Goal: Task Accomplishment & Management: Use online tool/utility

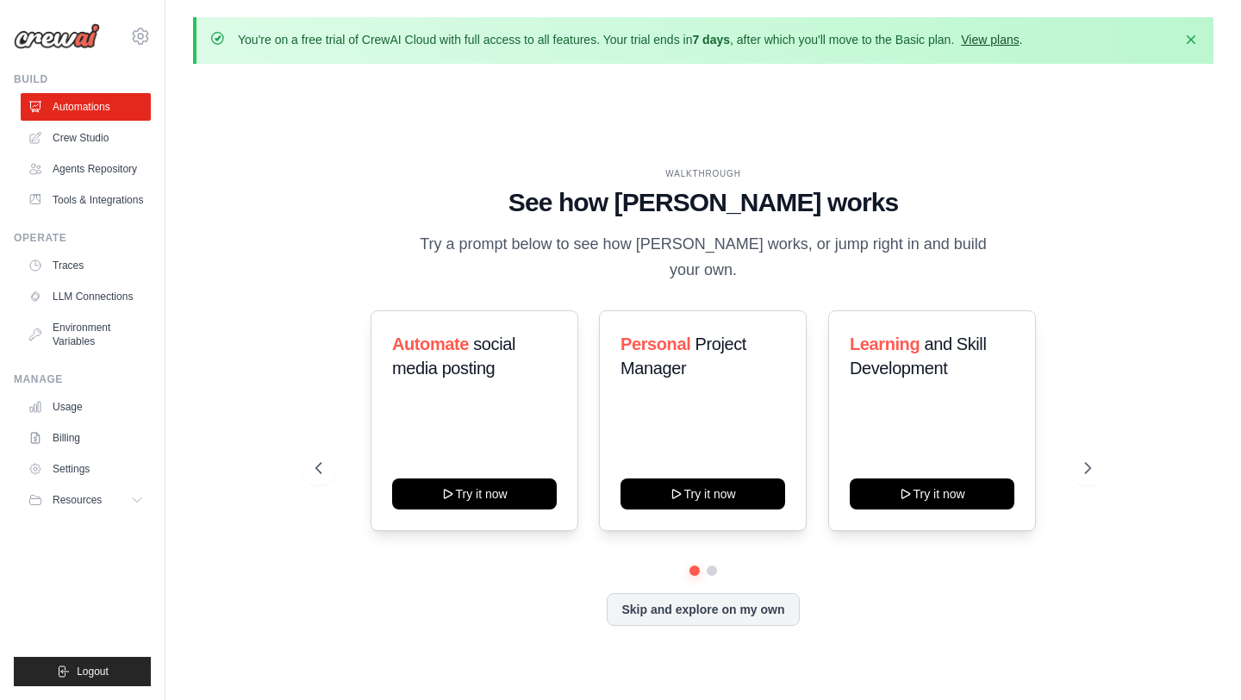
click at [997, 44] on link "View plans" at bounding box center [990, 40] width 58 height 14
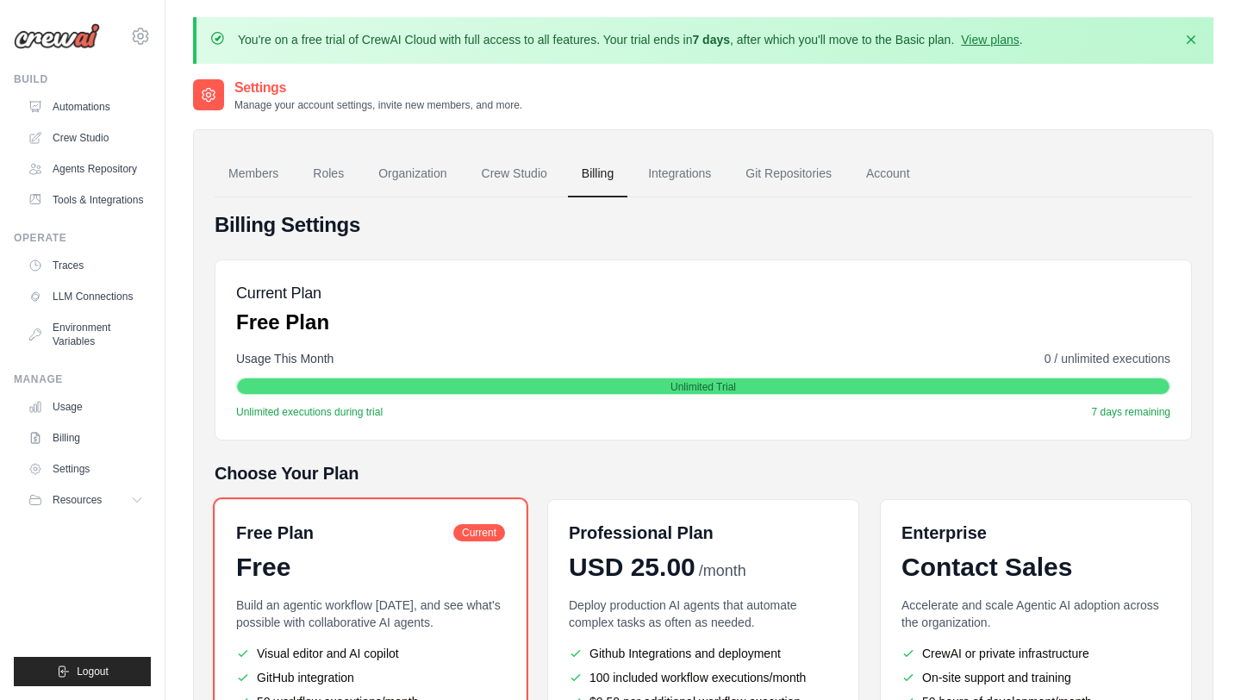
click at [85, 49] on div "santhoshg1729@gmail.com Settings" at bounding box center [82, 27] width 137 height 55
click at [73, 37] on img at bounding box center [57, 36] width 86 height 26
click at [41, 53] on div "santhoshg1729@gmail.com Settings" at bounding box center [82, 27] width 137 height 55
click at [56, 40] on img at bounding box center [57, 36] width 86 height 26
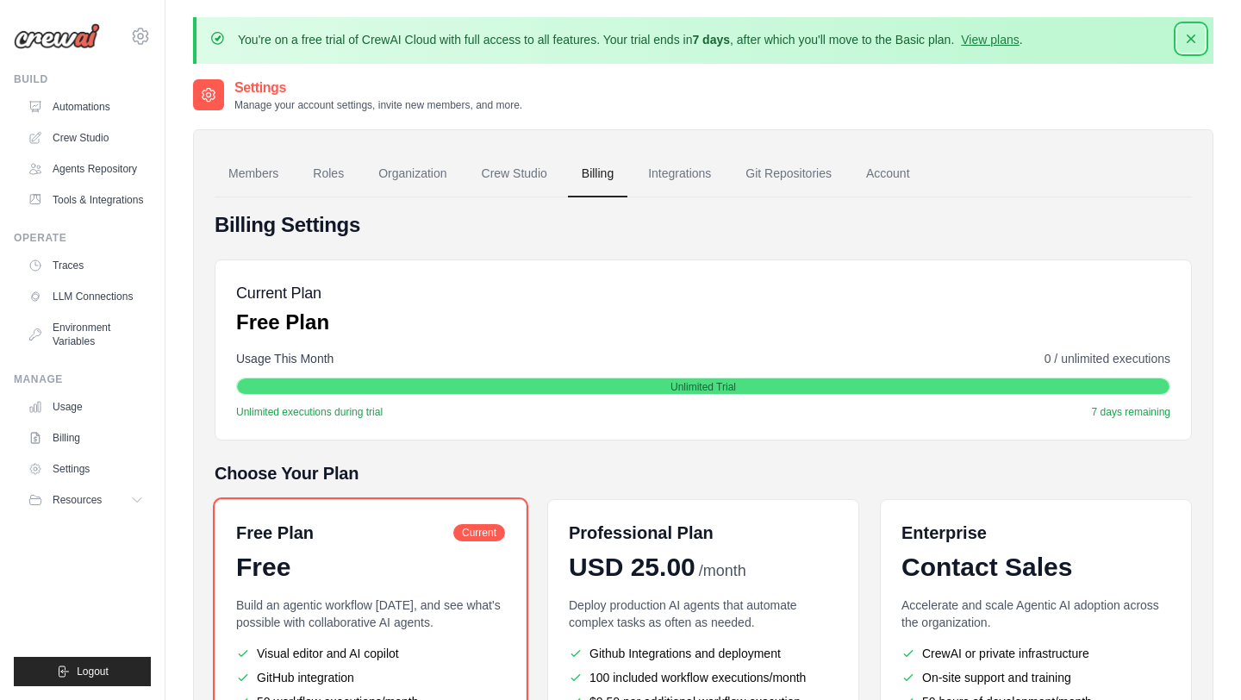
click at [1191, 41] on icon "button" at bounding box center [1191, 38] width 17 height 17
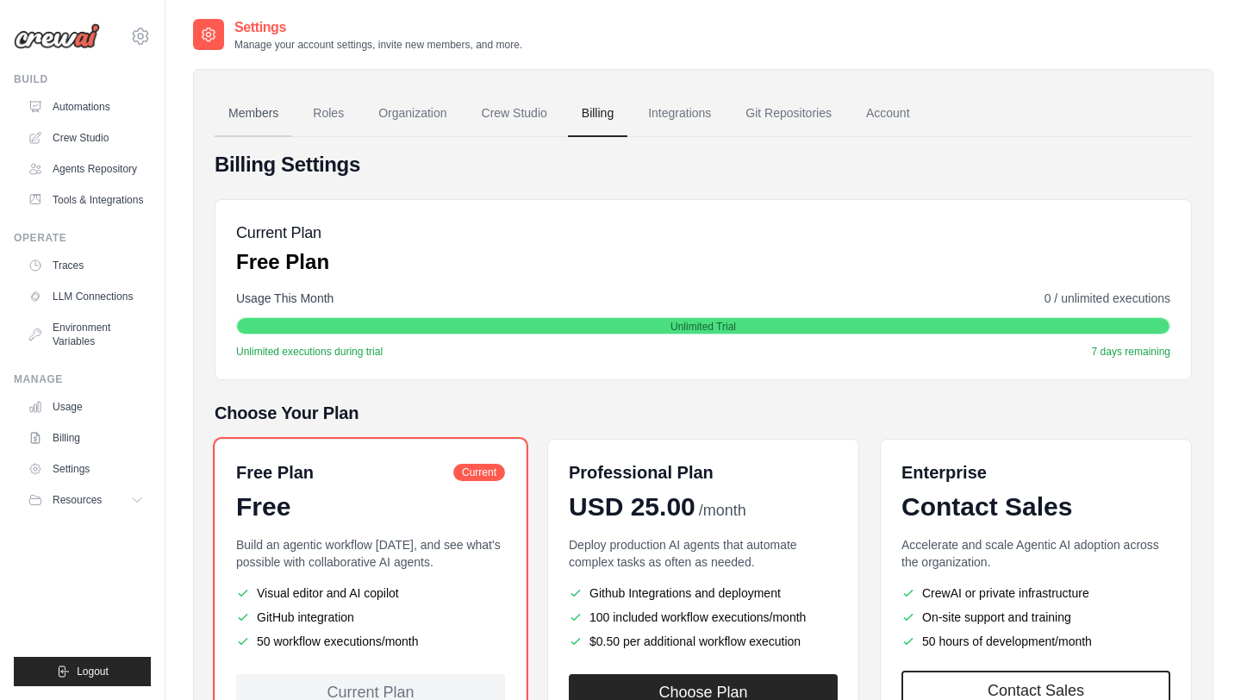
click at [215, 103] on link "Members" at bounding box center [254, 114] width 78 height 47
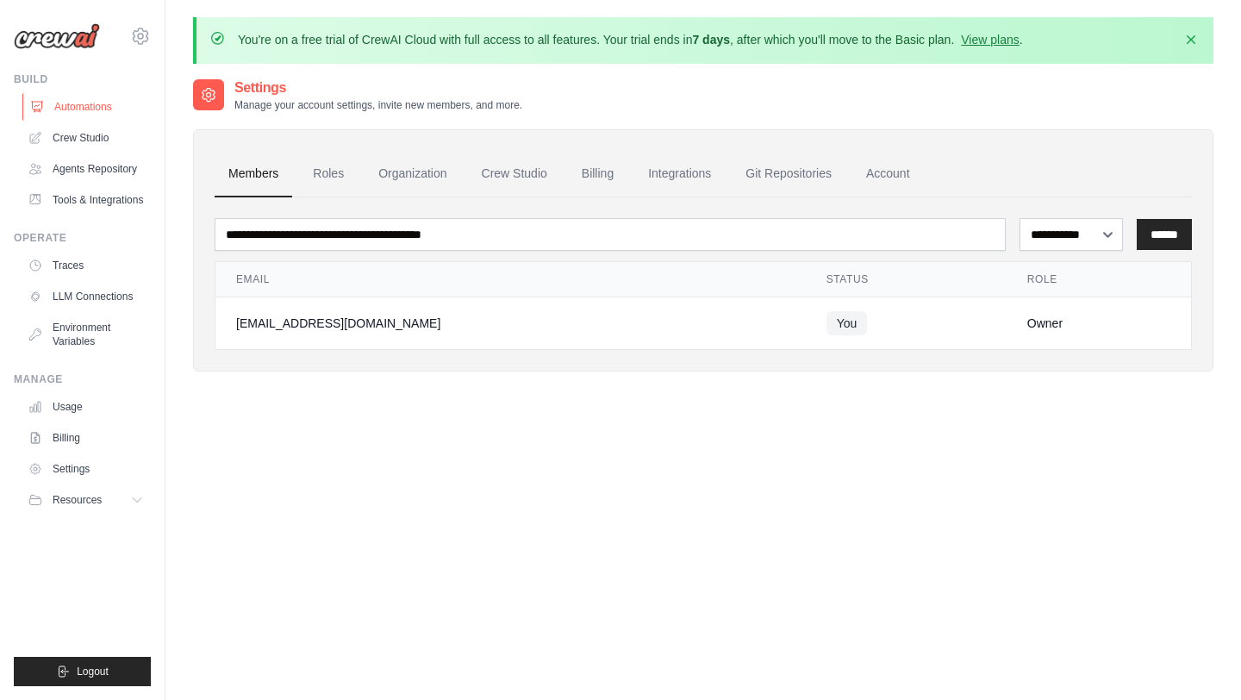
click at [83, 99] on link "Automations" at bounding box center [87, 107] width 130 height 28
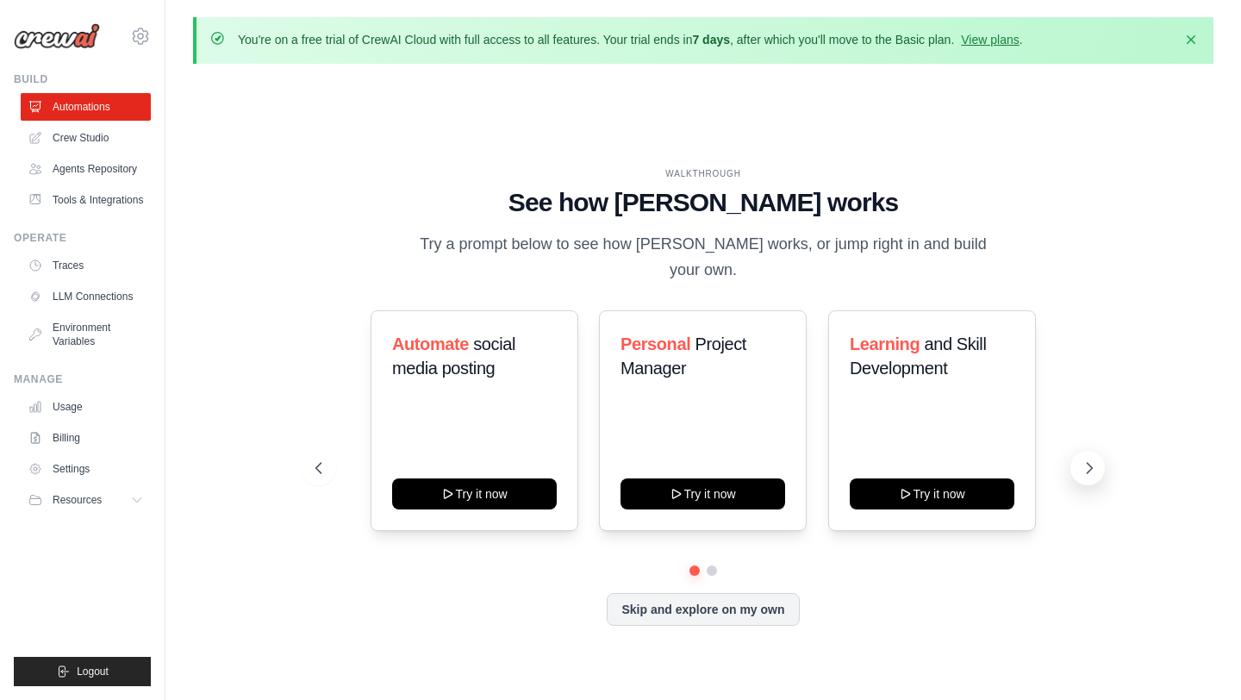
click at [1088, 459] on icon at bounding box center [1089, 467] width 17 height 17
click at [1084, 459] on icon at bounding box center [1089, 467] width 17 height 17
click at [712, 565] on button at bounding box center [712, 571] width 12 height 12
click at [695, 565] on button at bounding box center [695, 571] width 12 height 12
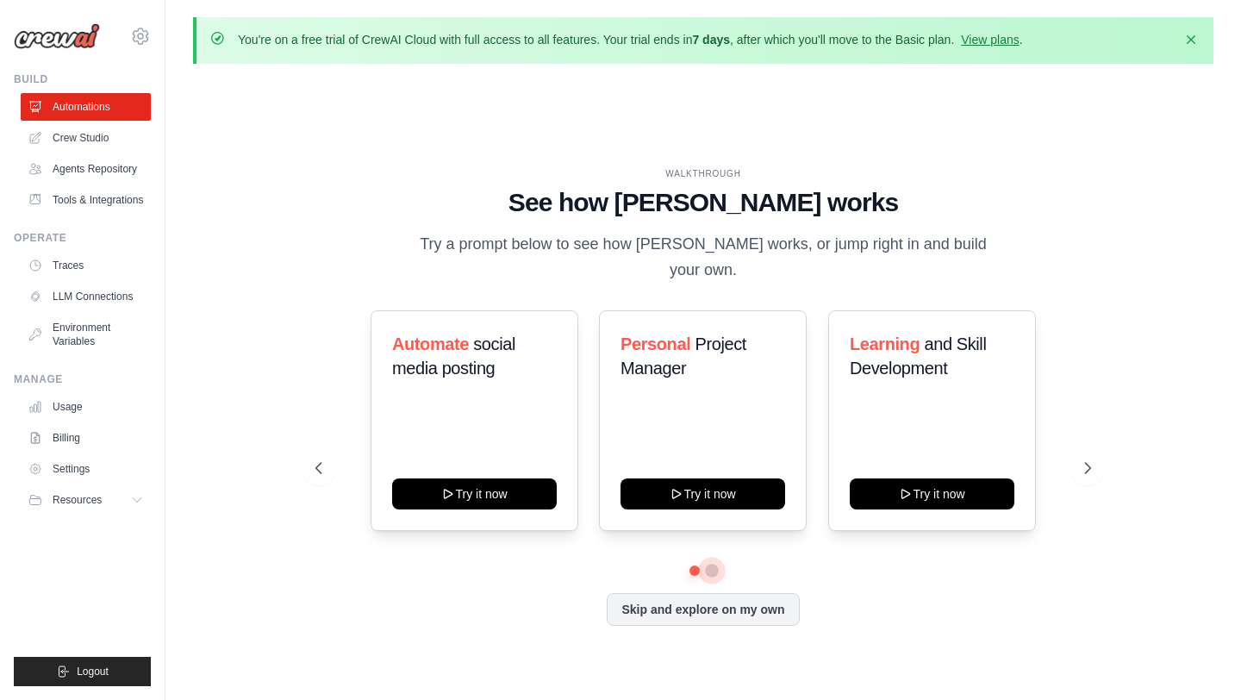
click at [714, 565] on button at bounding box center [712, 571] width 12 height 12
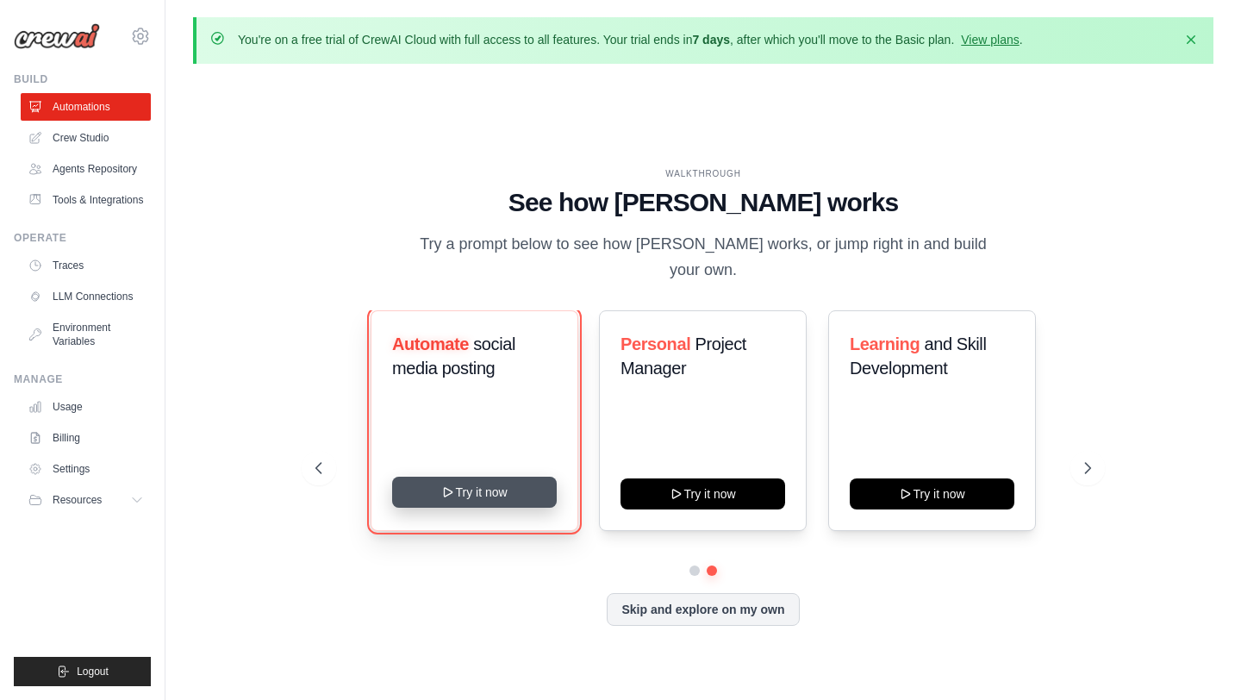
click at [464, 486] on button "Try it now" at bounding box center [474, 492] width 165 height 31
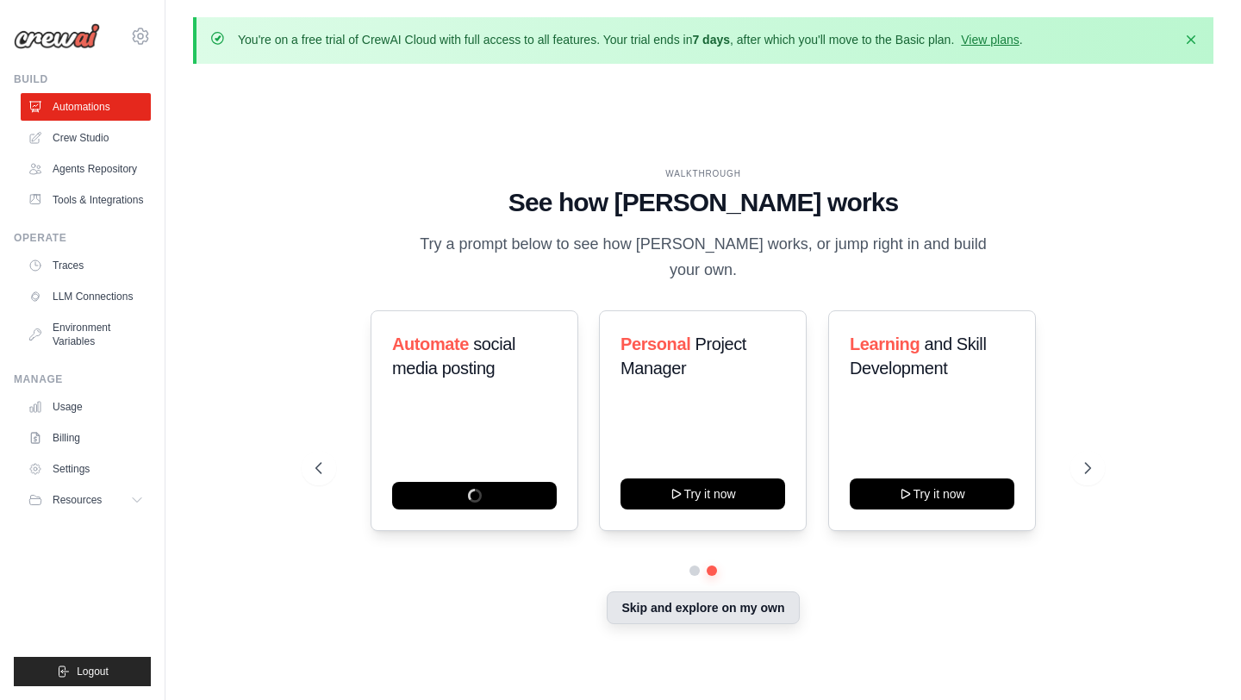
click at [726, 608] on button "Skip and explore on my own" at bounding box center [703, 607] width 192 height 33
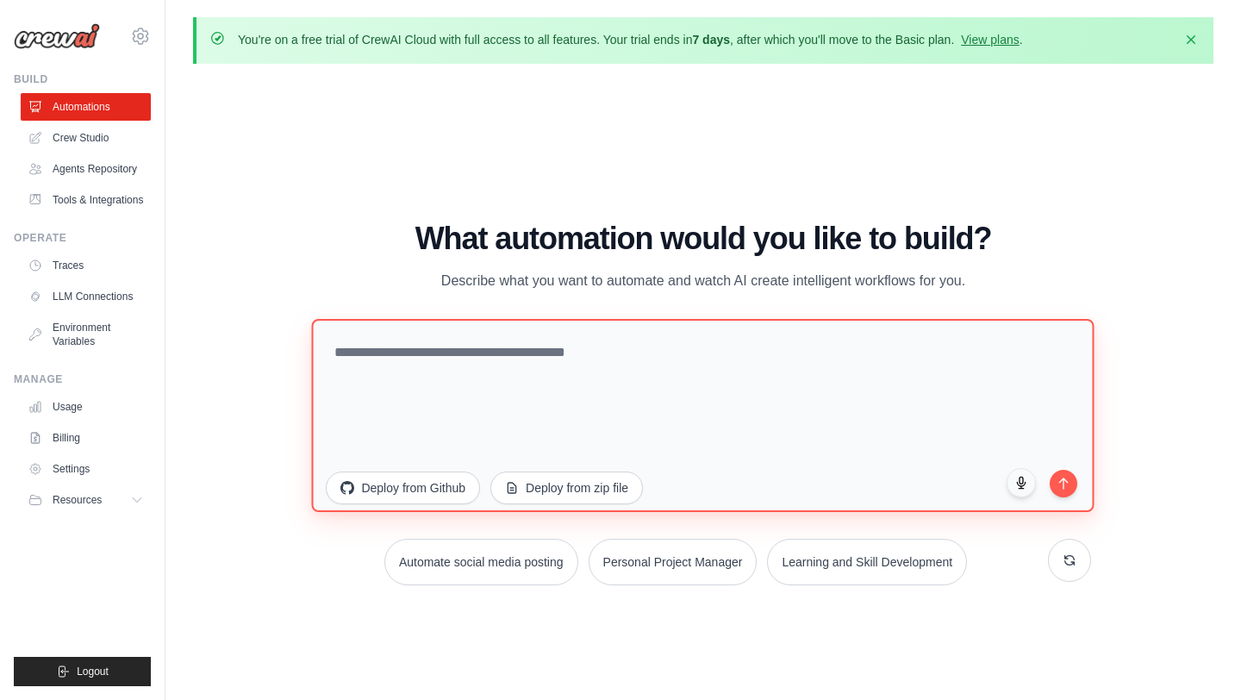
drag, startPoint x: 463, startPoint y: 409, endPoint x: 335, endPoint y: 346, distance: 141.9
click at [335, 346] on textarea at bounding box center [703, 415] width 783 height 193
type textarea "**********"
click at [563, 363] on textarea at bounding box center [703, 415] width 783 height 193
click at [568, 354] on textarea "**********" at bounding box center [703, 415] width 783 height 193
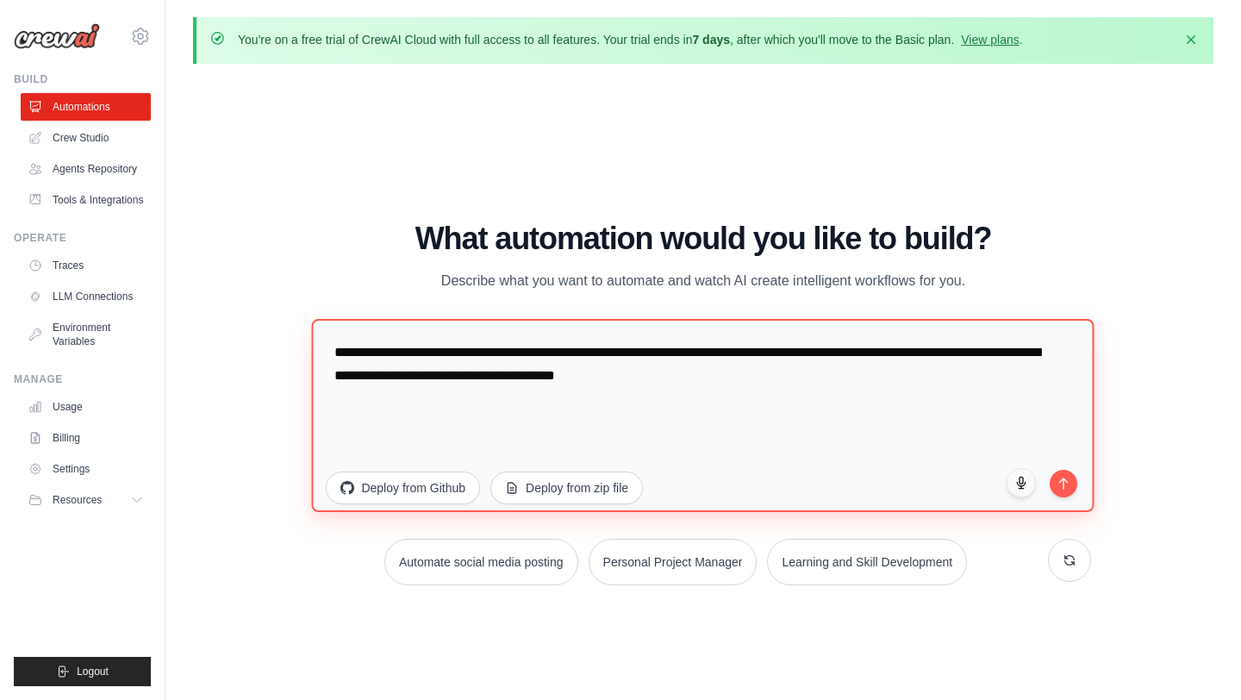
paste textarea "**********"
click at [459, 378] on textarea "**********" at bounding box center [703, 415] width 783 height 193
type textarea "**********"
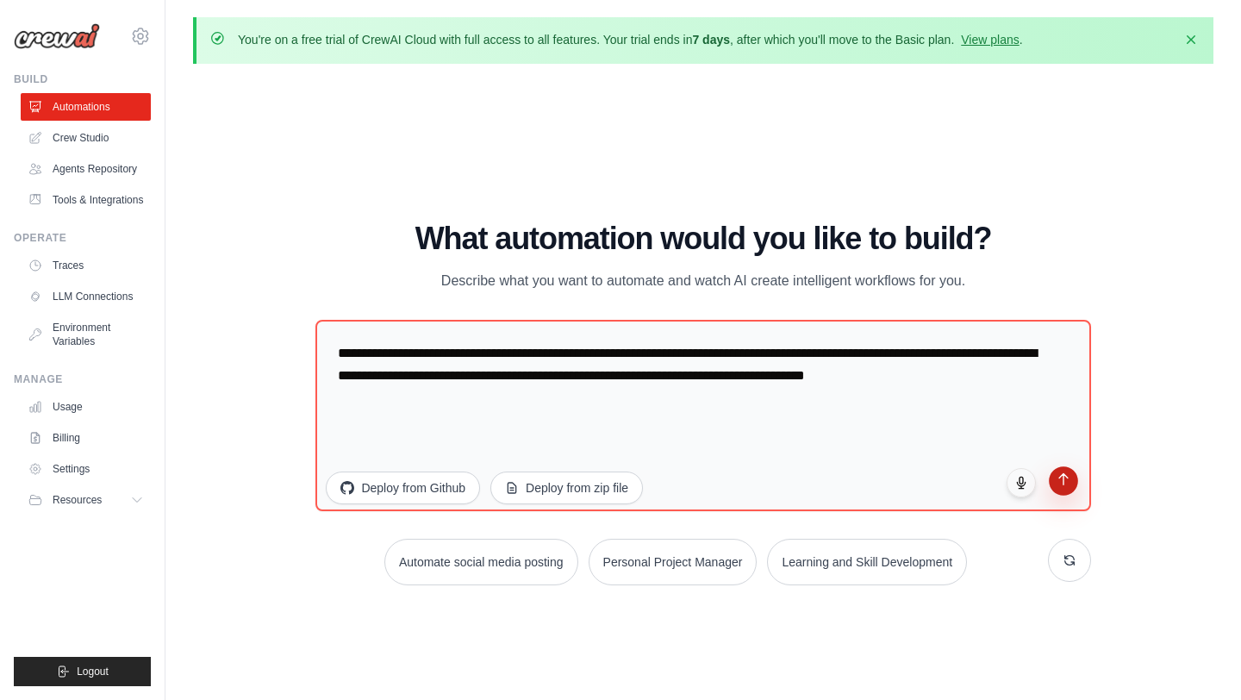
click at [1070, 484] on button "submit" at bounding box center [1063, 480] width 29 height 29
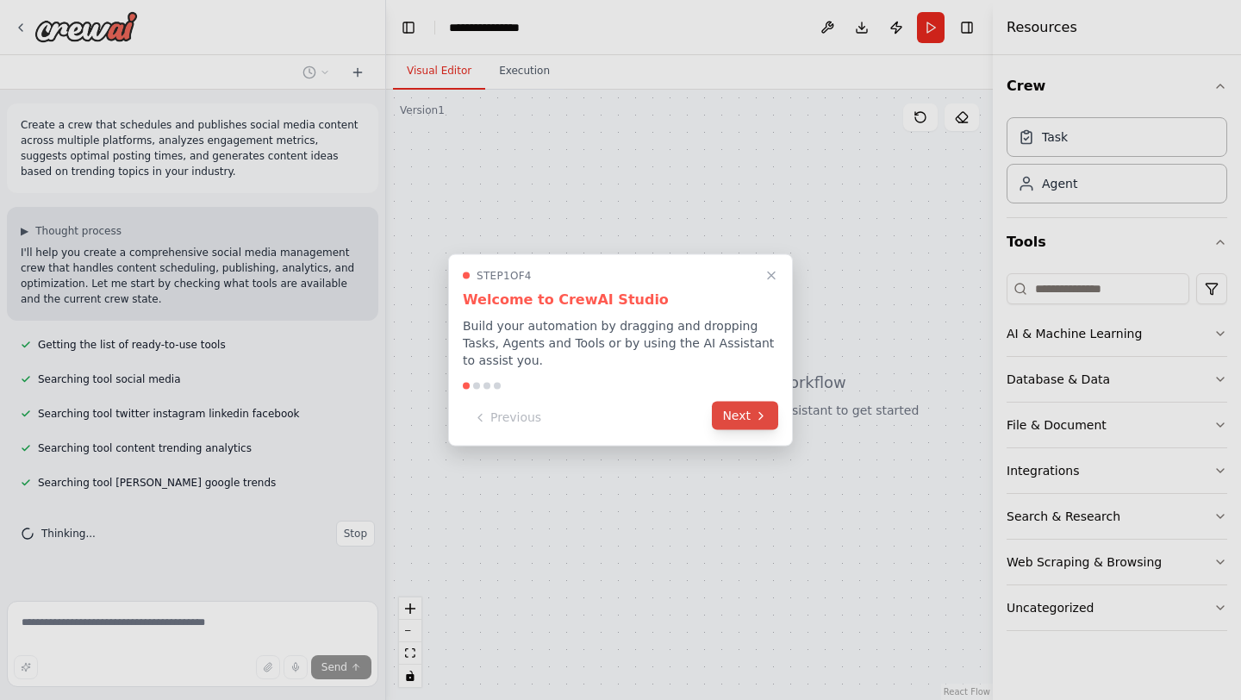
click at [754, 426] on button "Next" at bounding box center [745, 416] width 66 height 28
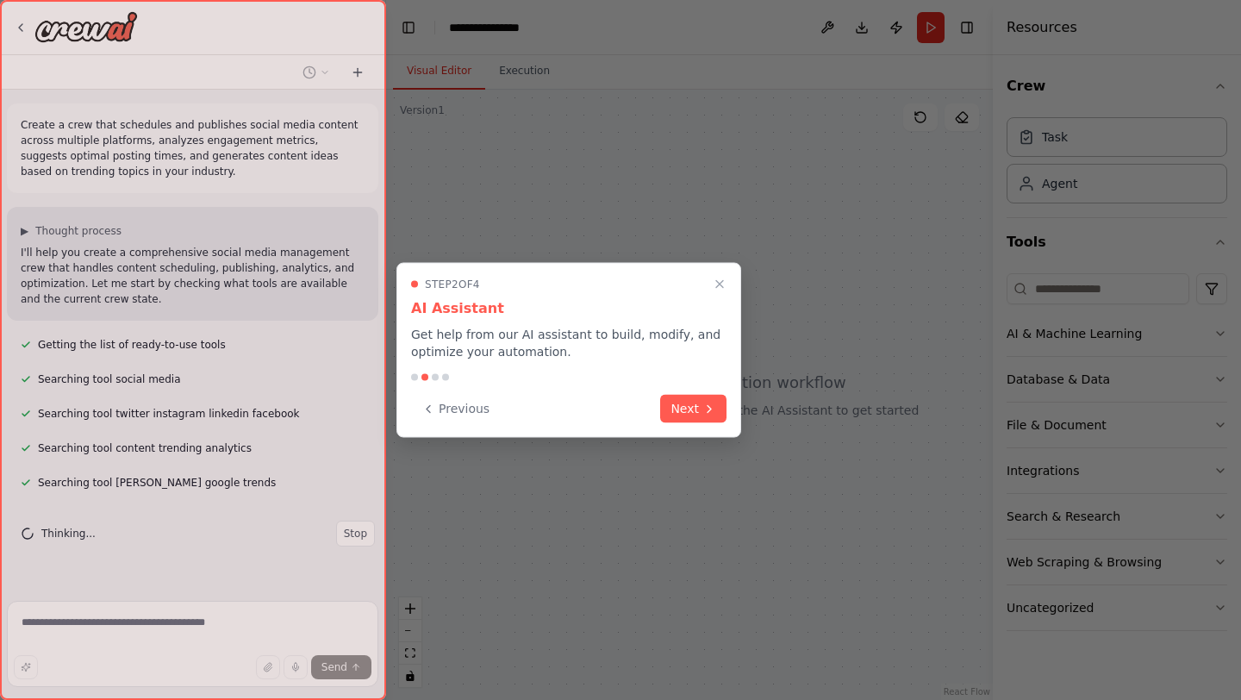
scroll to position [14, 0]
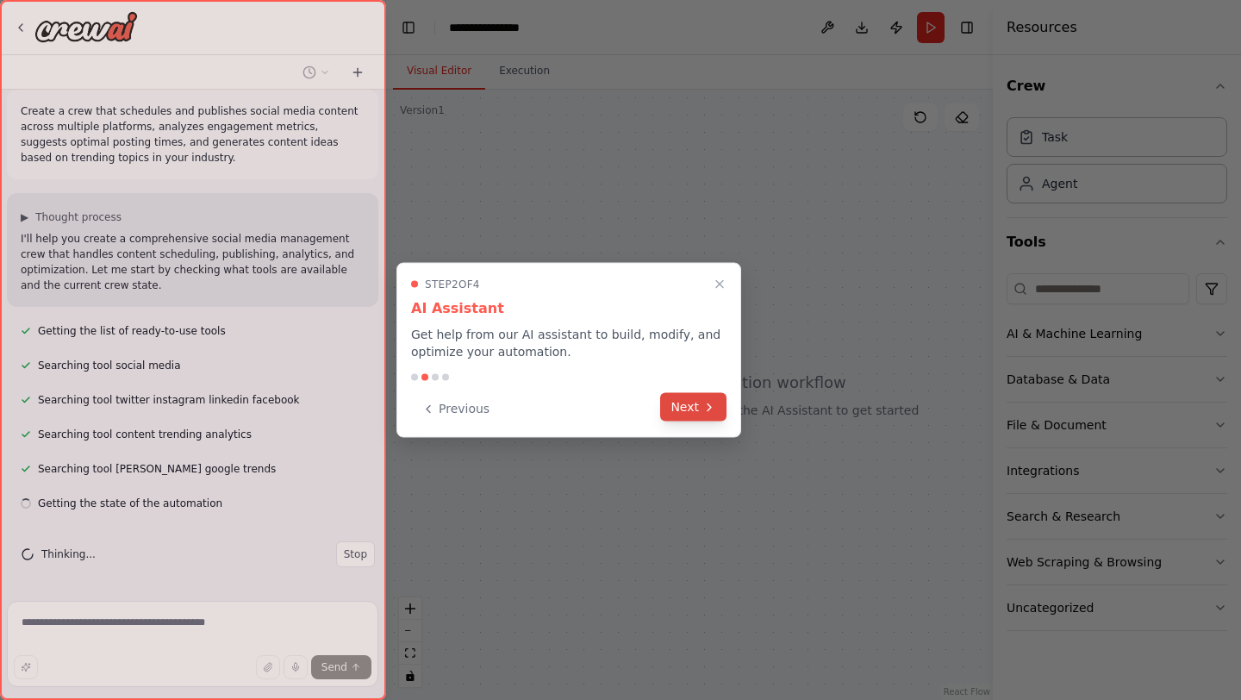
click at [712, 409] on icon at bounding box center [709, 407] width 14 height 14
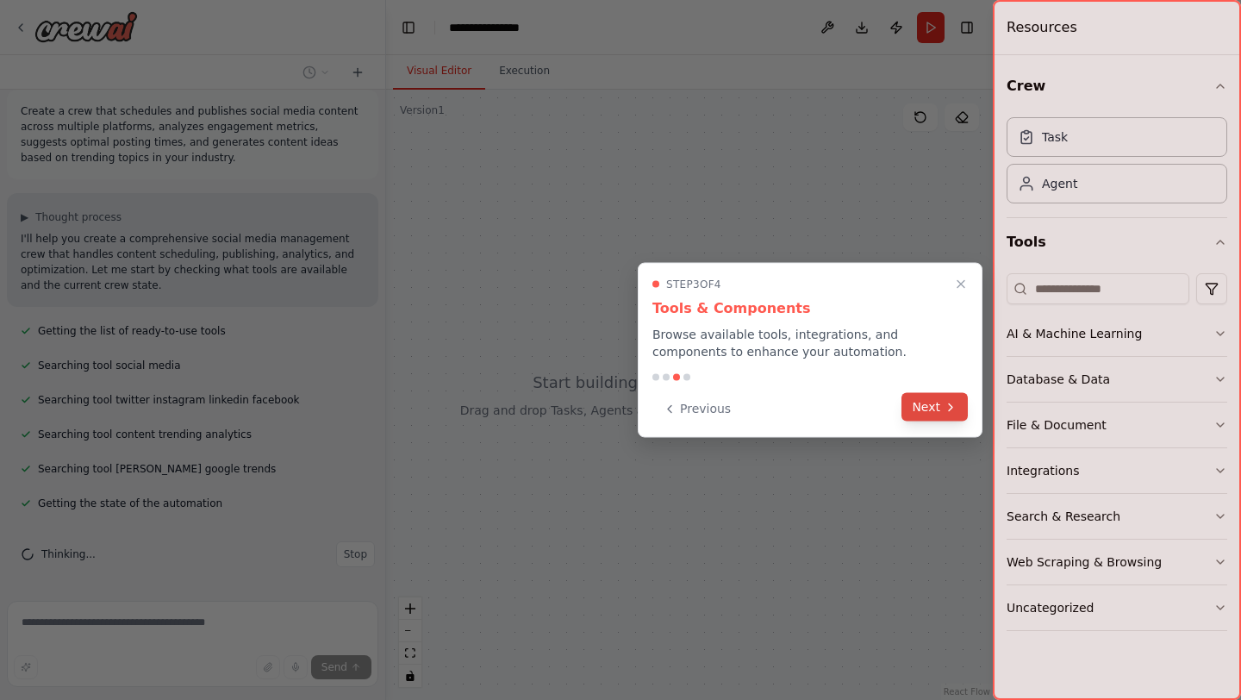
click at [956, 411] on icon at bounding box center [951, 407] width 14 height 14
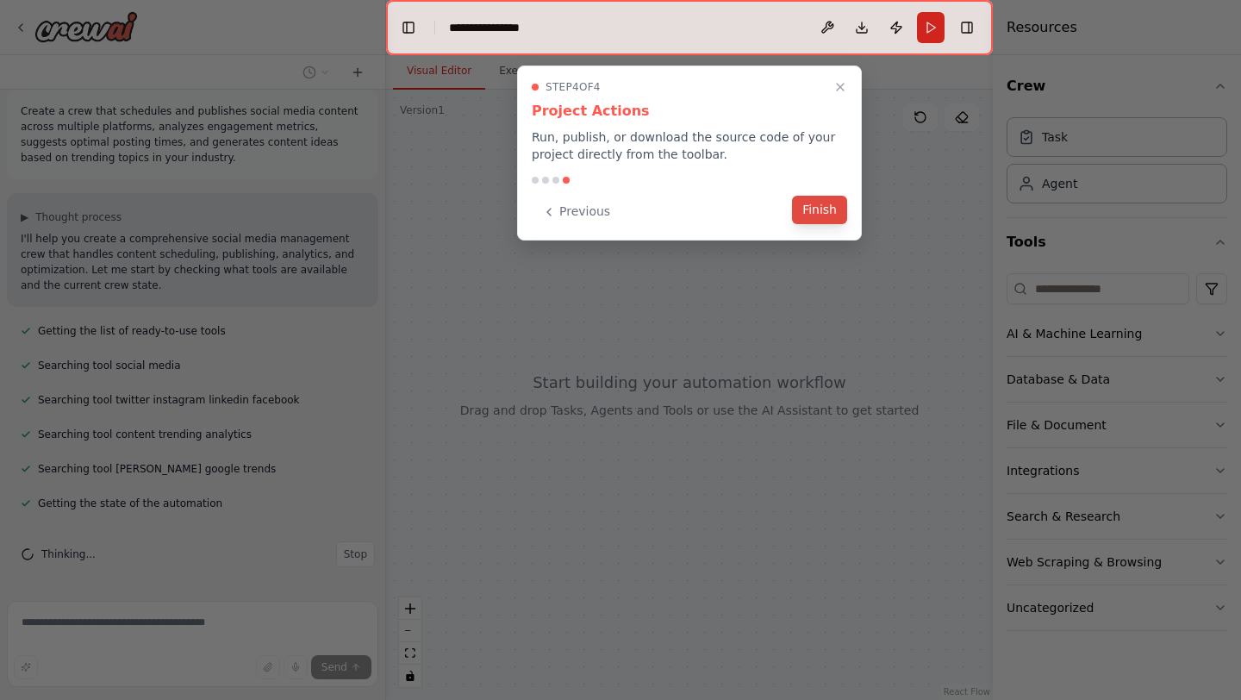
click at [815, 219] on button "Finish" at bounding box center [819, 210] width 55 height 28
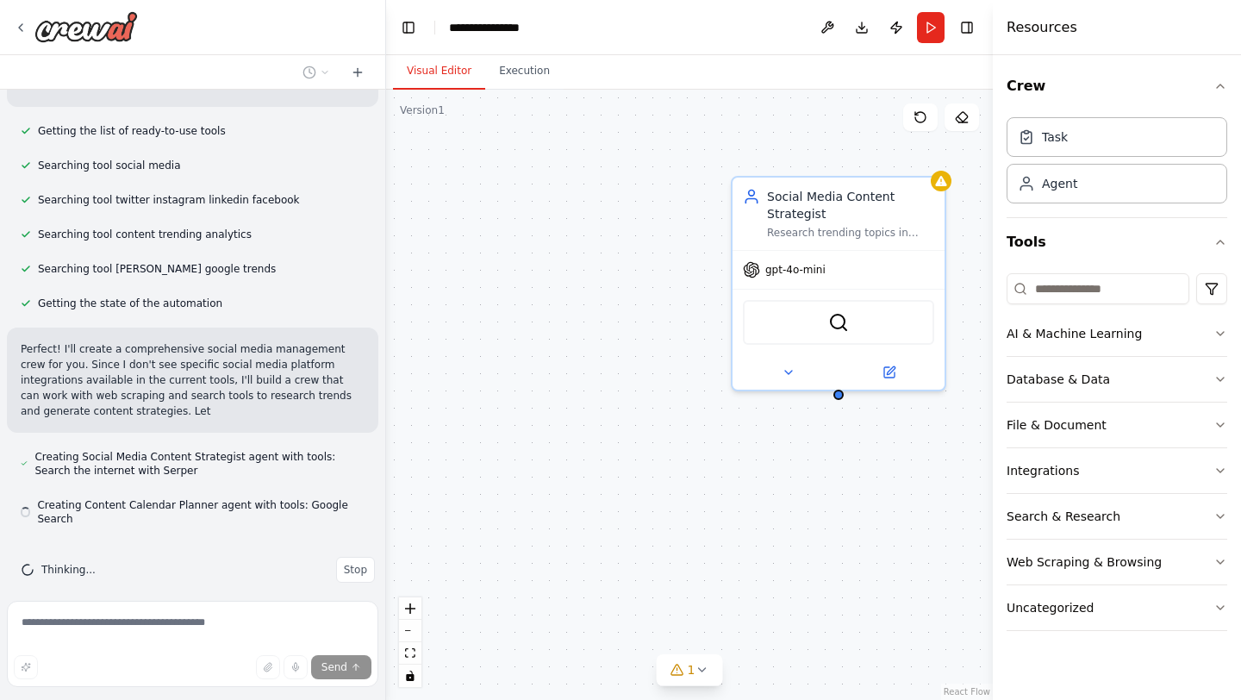
scroll to position [229, 0]
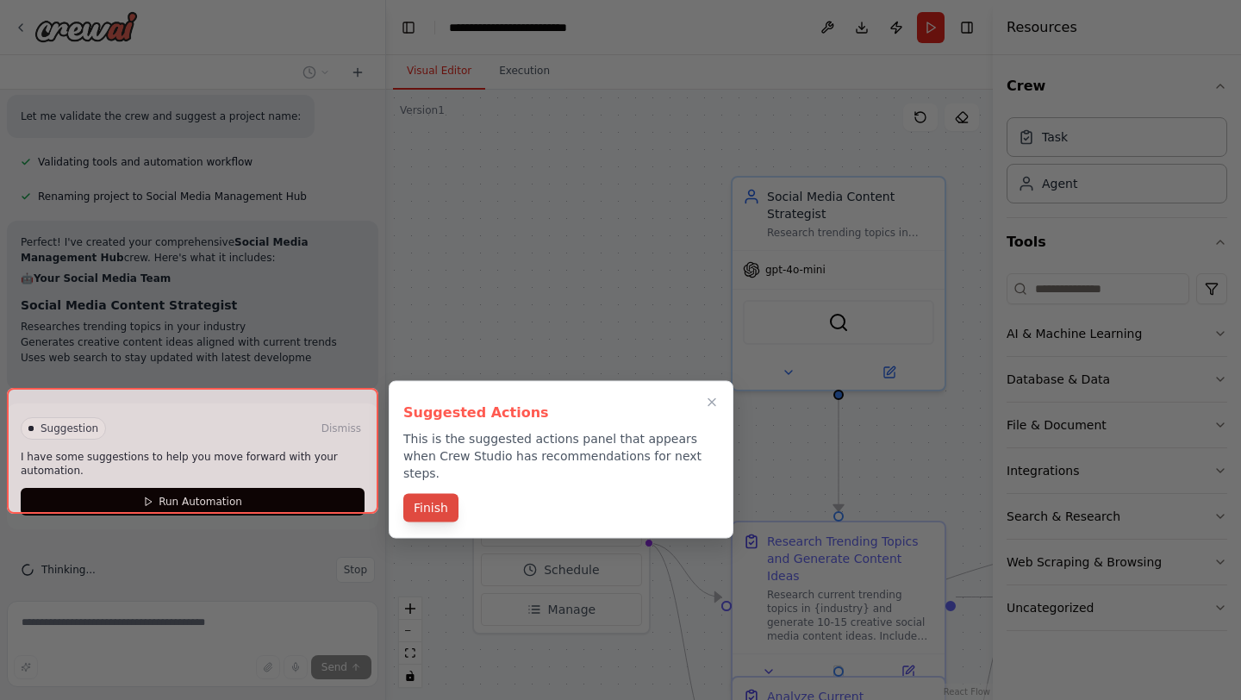
click at [435, 496] on button "Finish" at bounding box center [430, 508] width 55 height 28
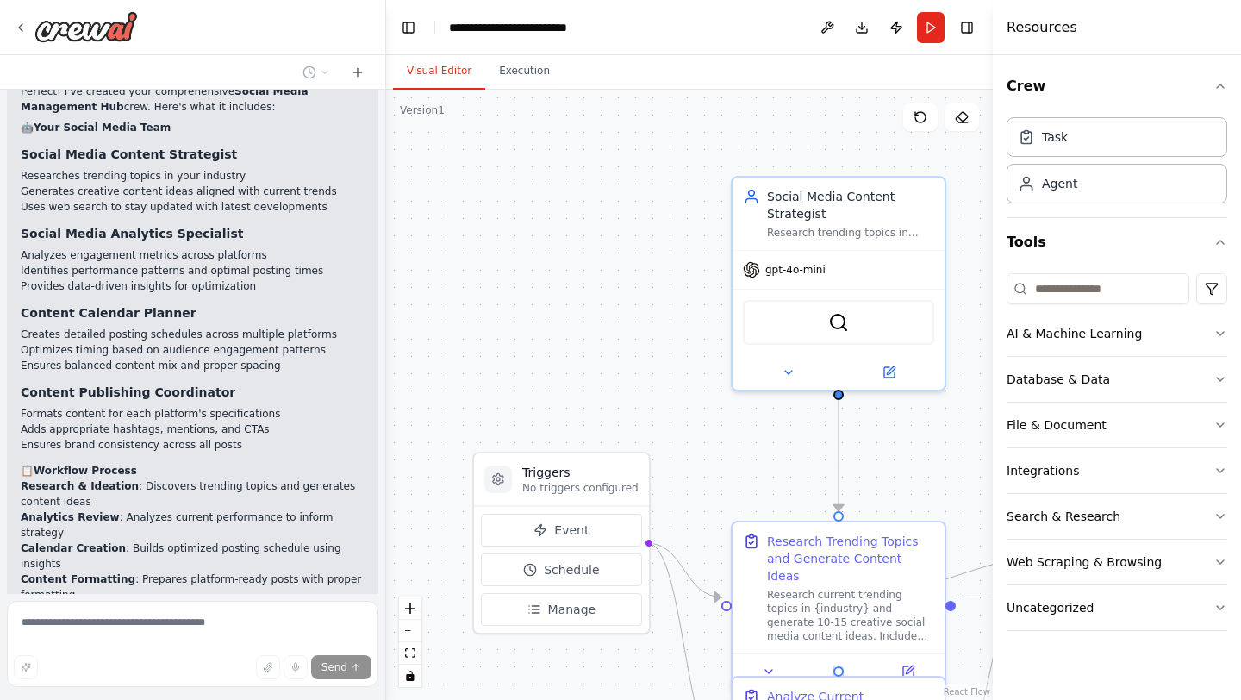
scroll to position [1180, 0]
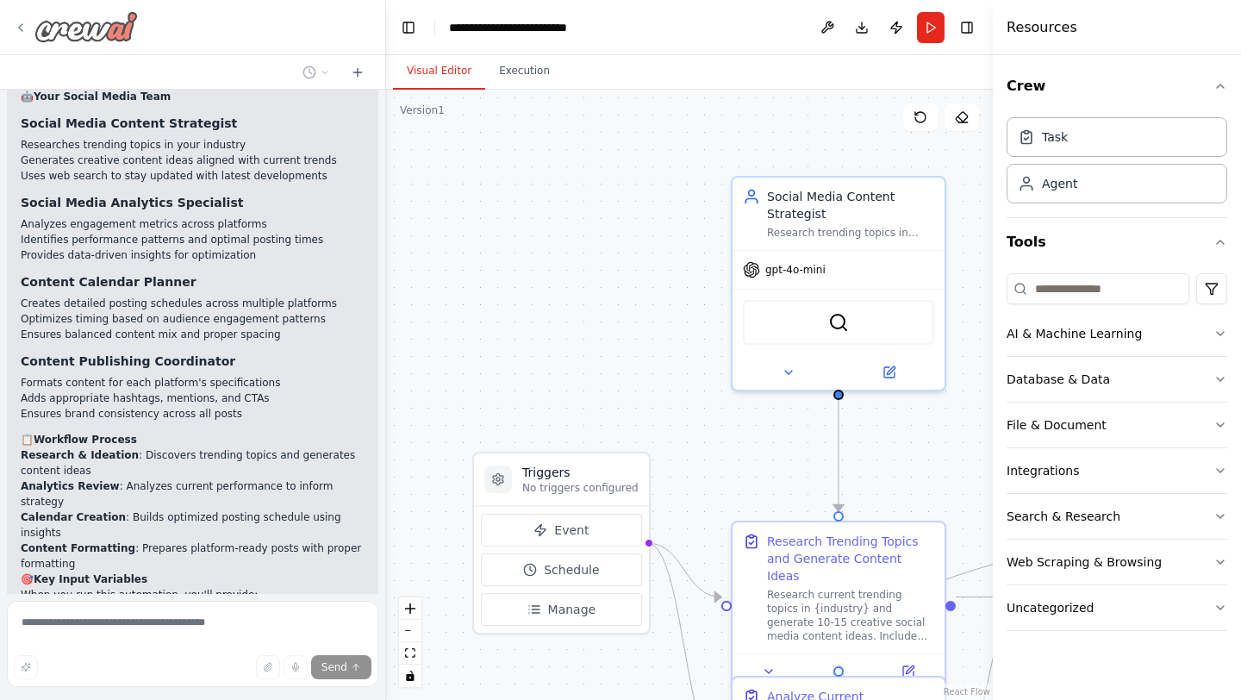
click at [28, 29] on div at bounding box center [76, 26] width 124 height 31
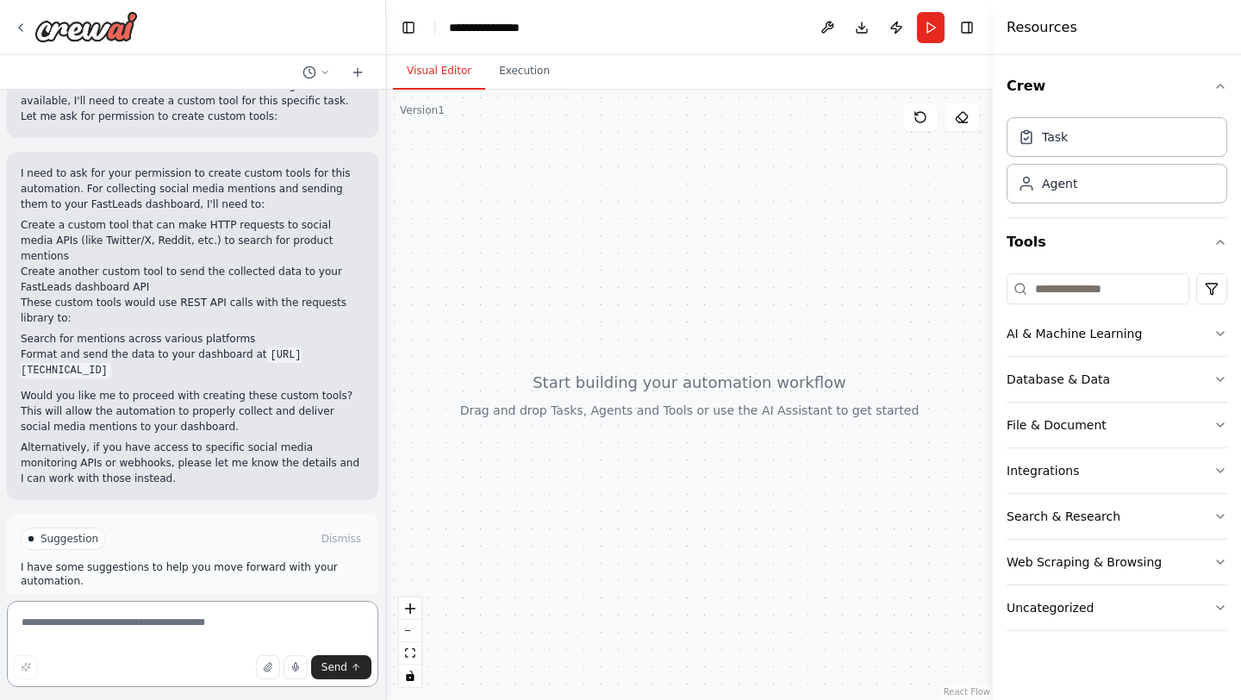
scroll to position [930, 0]
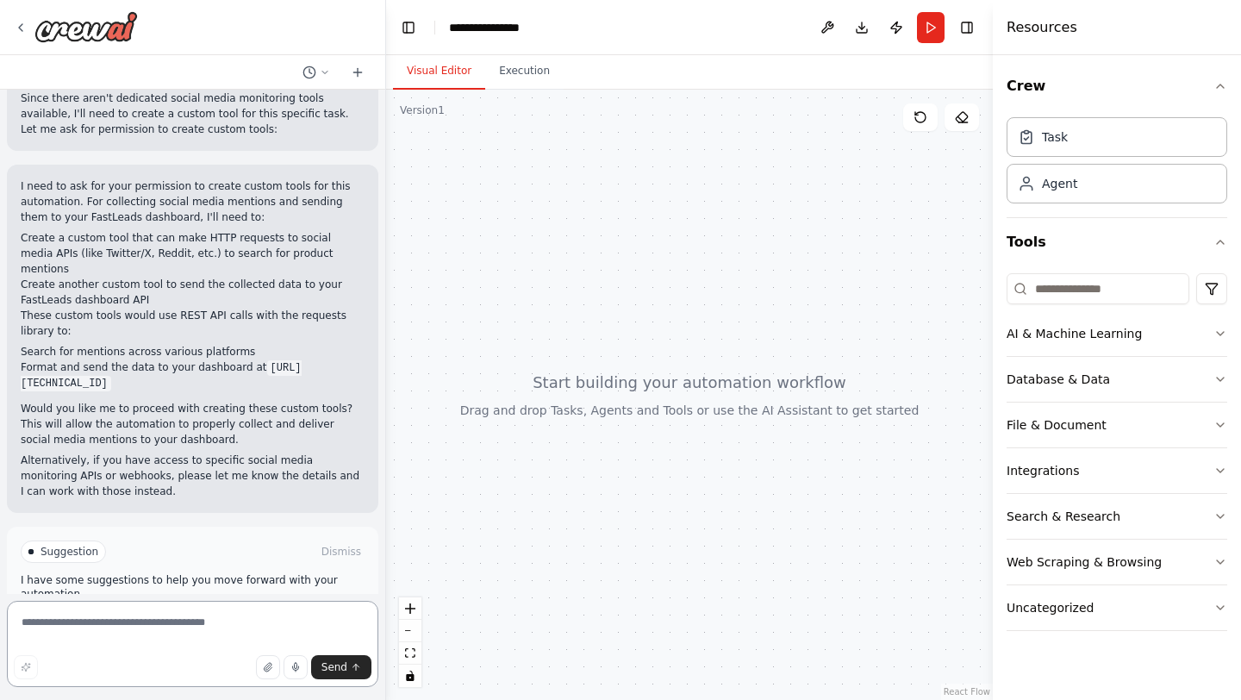
click at [76, 616] on textarea at bounding box center [192, 644] width 371 height 86
type textarea "**********"
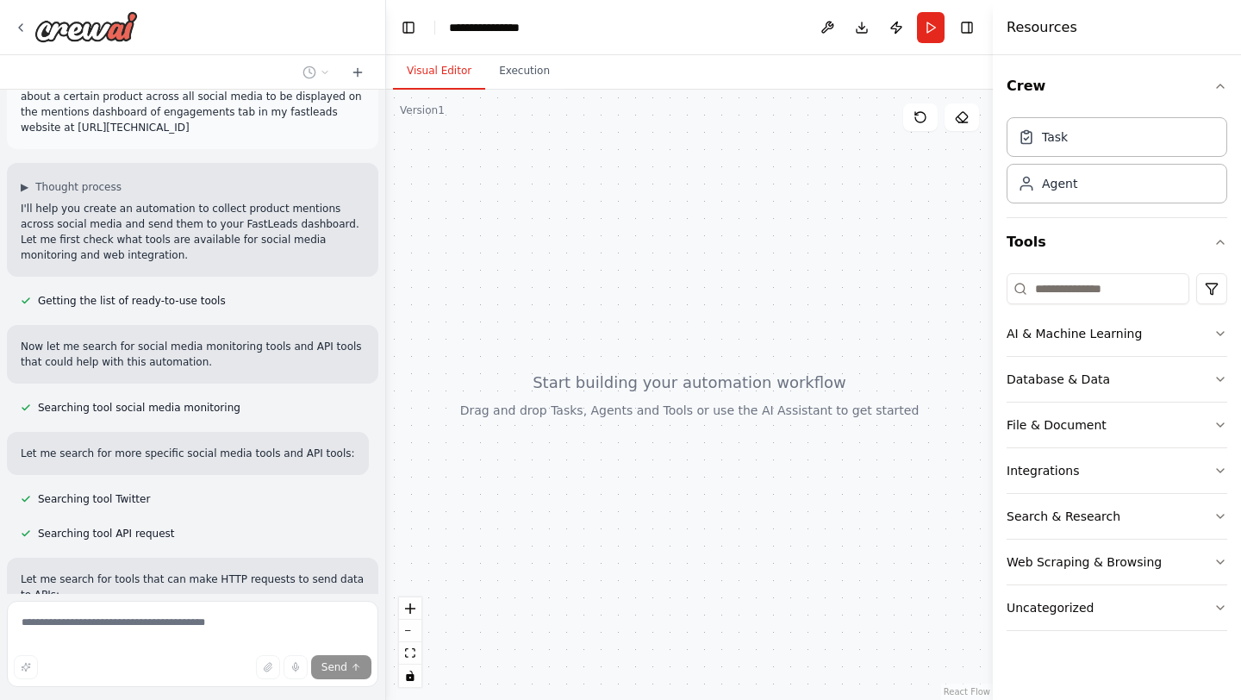
scroll to position [0, 0]
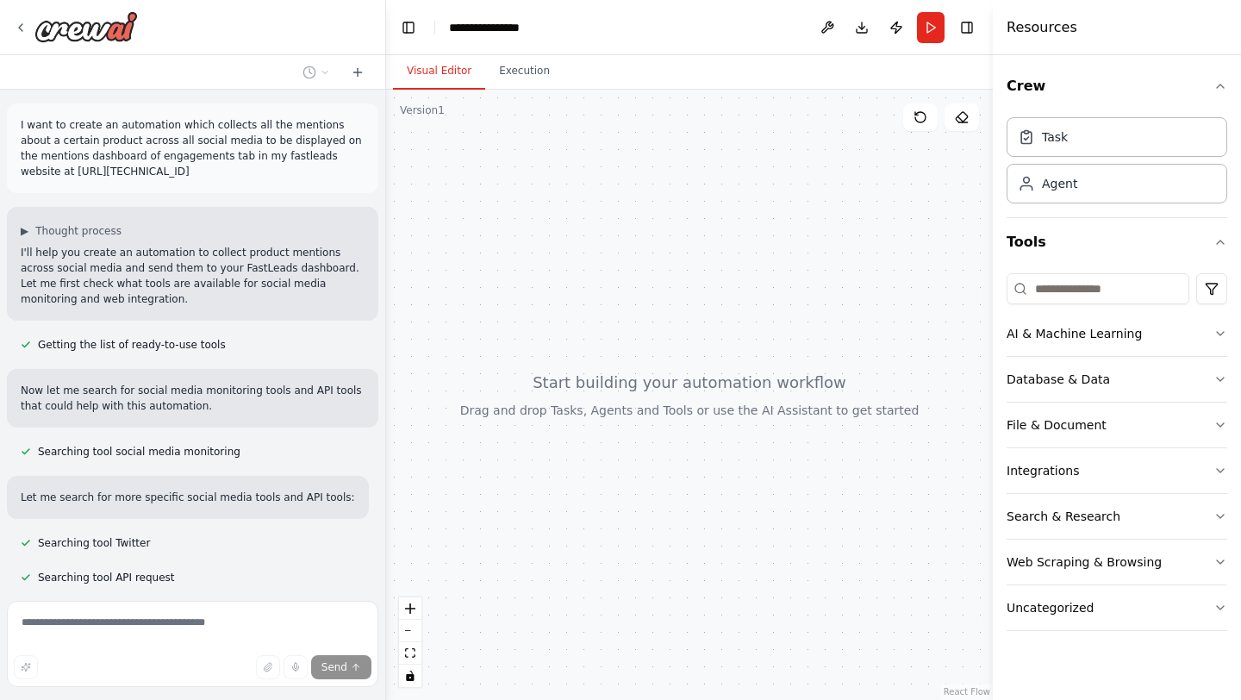
drag, startPoint x: 20, startPoint y: 124, endPoint x: 170, endPoint y: 184, distance: 161.3
click at [170, 184] on div "I want to create an automation which collects all the mentions about a certain …" at bounding box center [192, 148] width 371 height 90
copy p "I want to create an automation which collects all the mentions about a certain …"
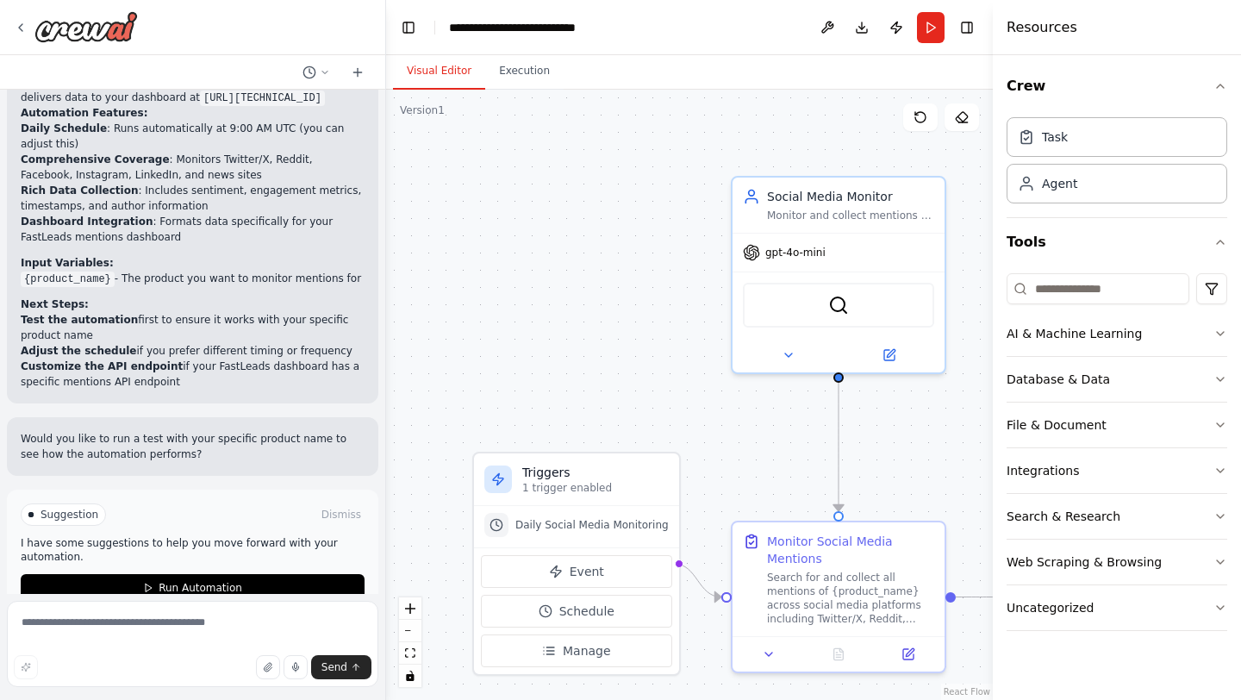
scroll to position [2386, 0]
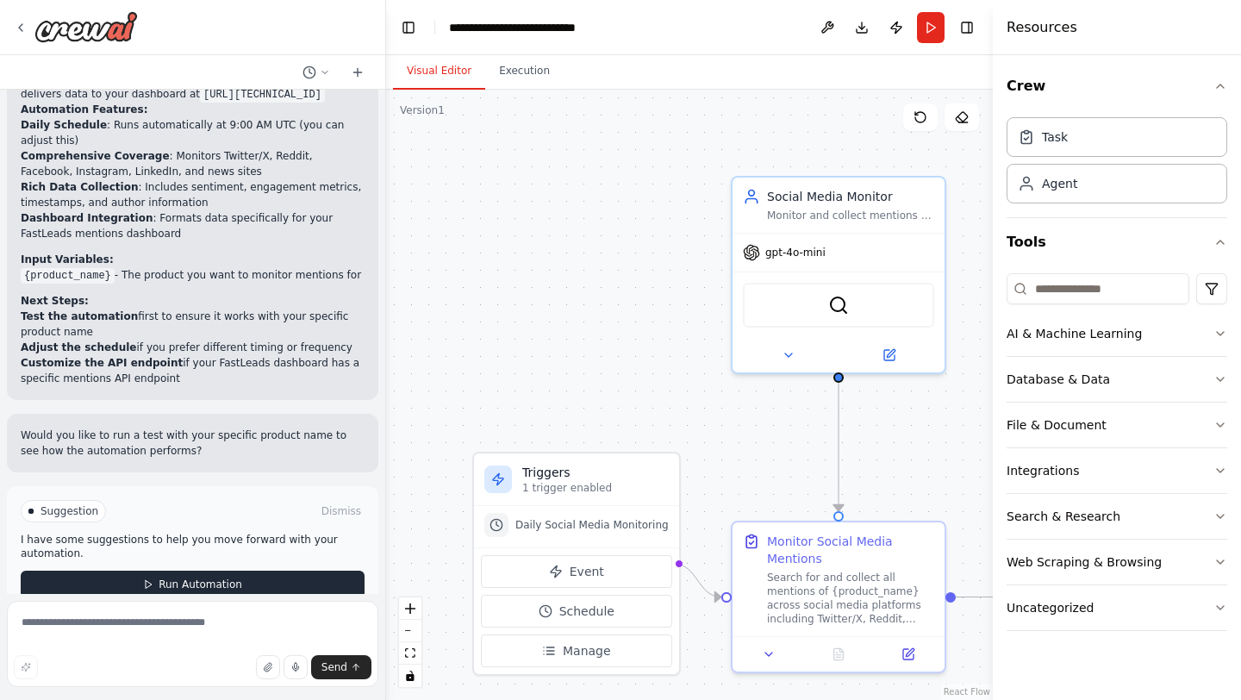
click at [159, 571] on button "Run Automation" at bounding box center [193, 585] width 344 height 28
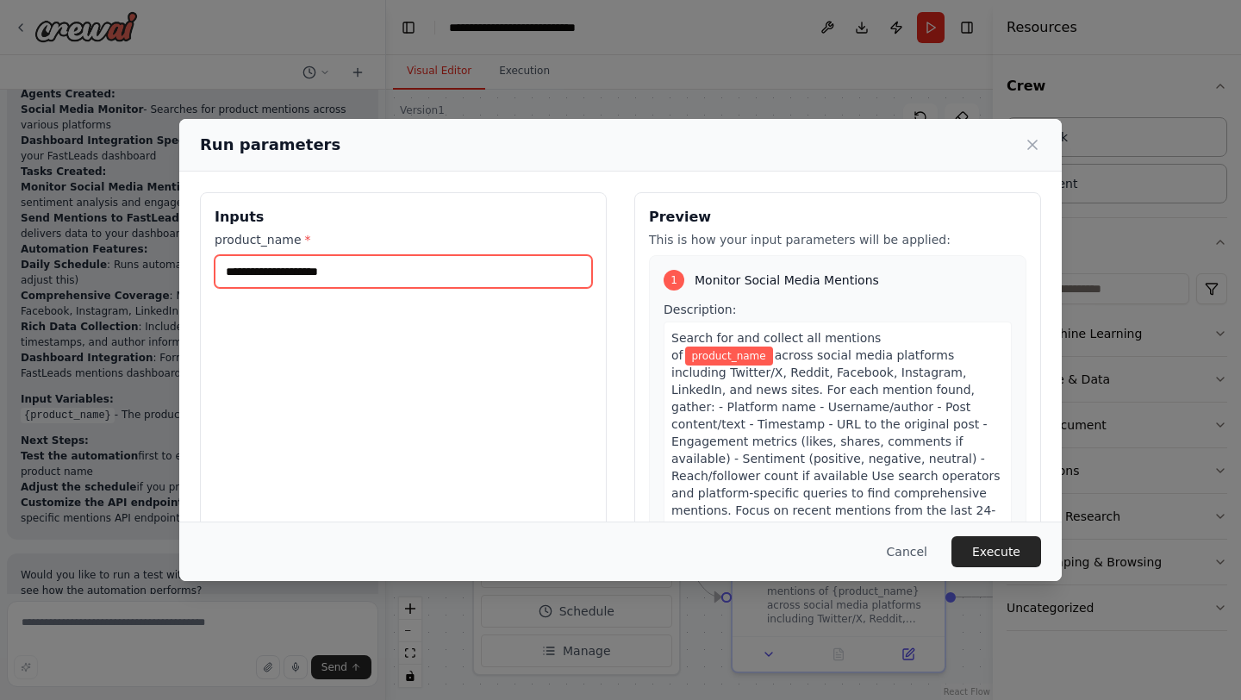
click at [383, 272] on input "product_name *" at bounding box center [404, 271] width 378 height 33
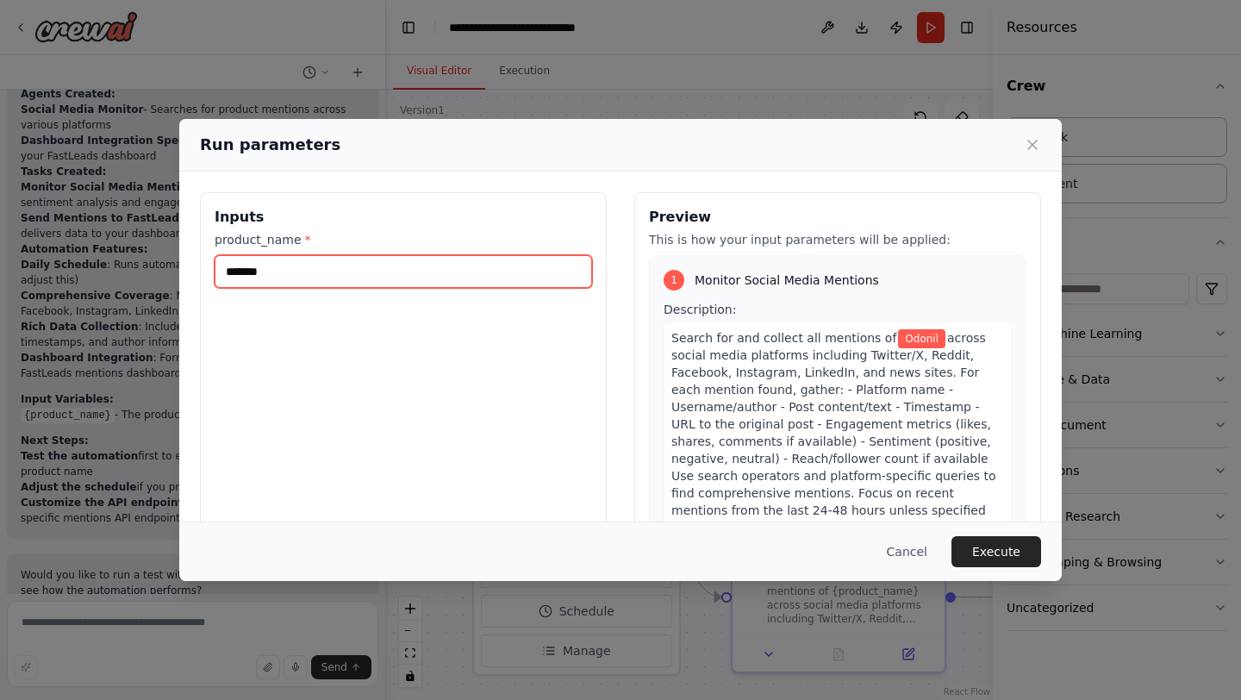
type input "******"
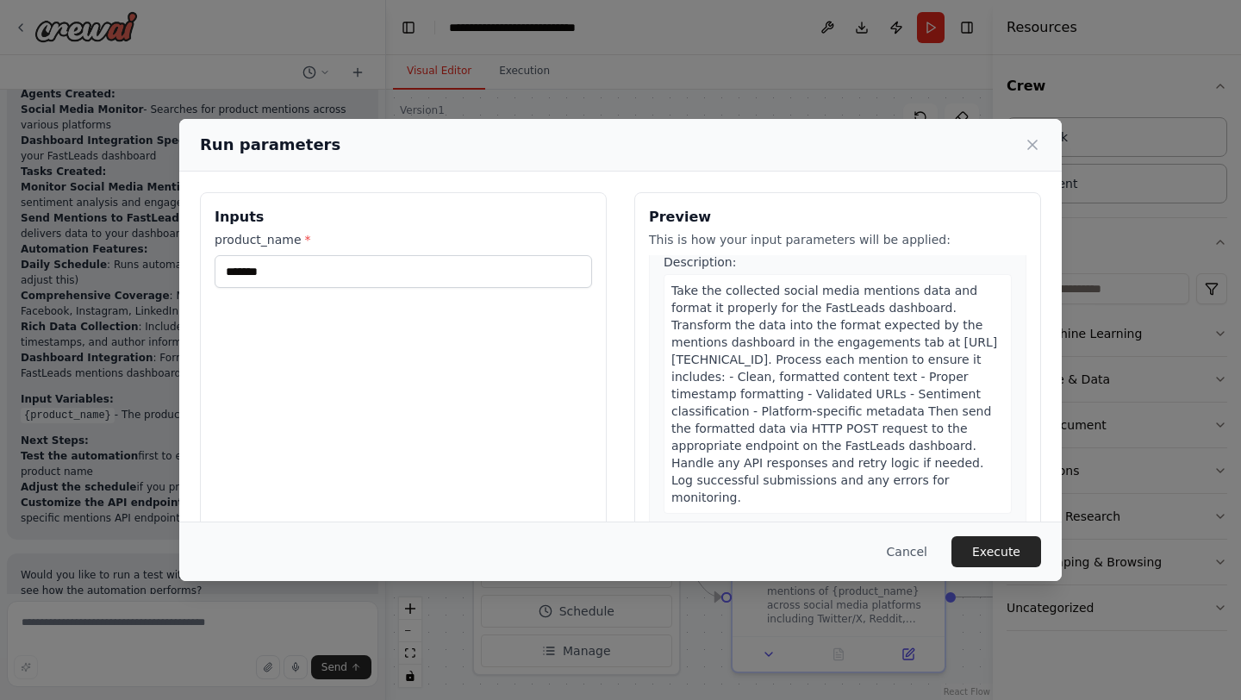
scroll to position [486, 0]
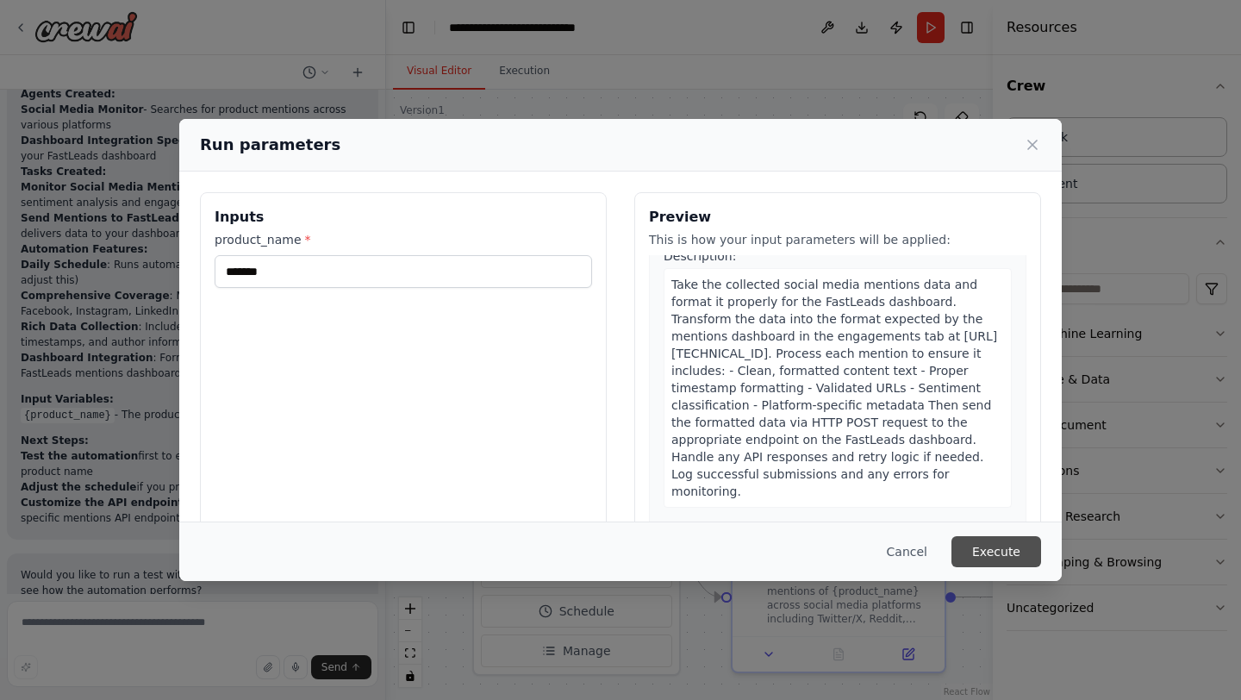
click at [984, 558] on button "Execute" at bounding box center [997, 551] width 90 height 31
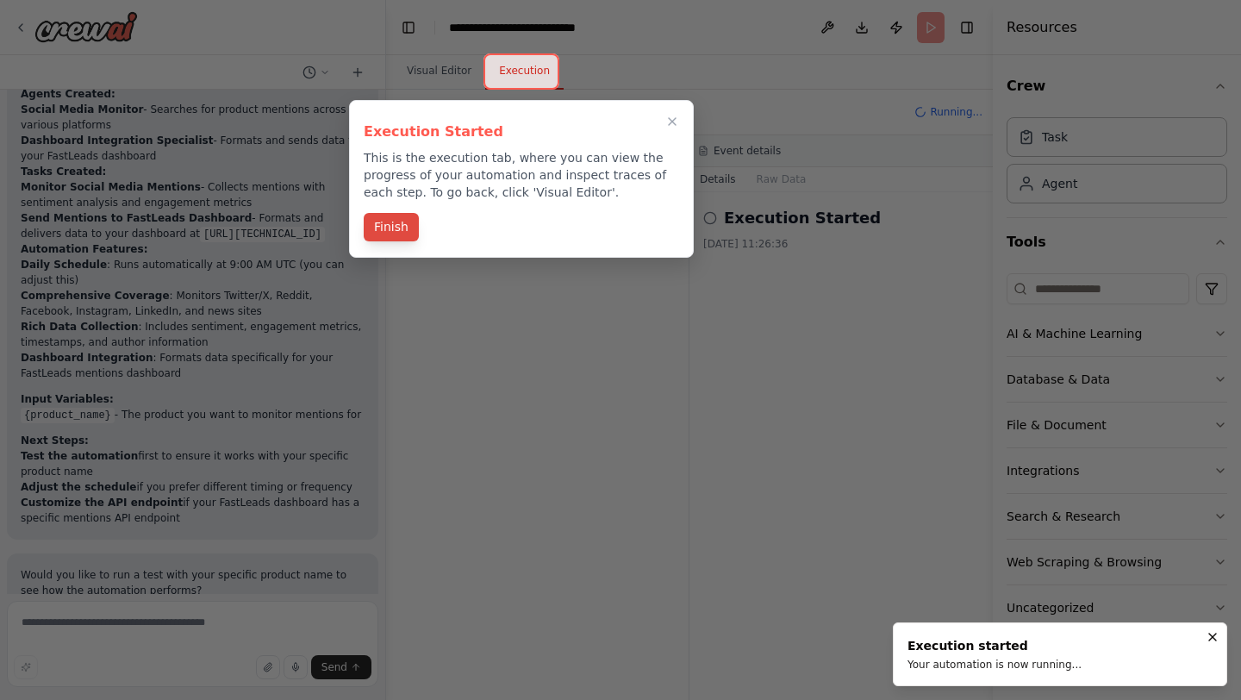
click at [384, 234] on button "Finish" at bounding box center [391, 227] width 55 height 28
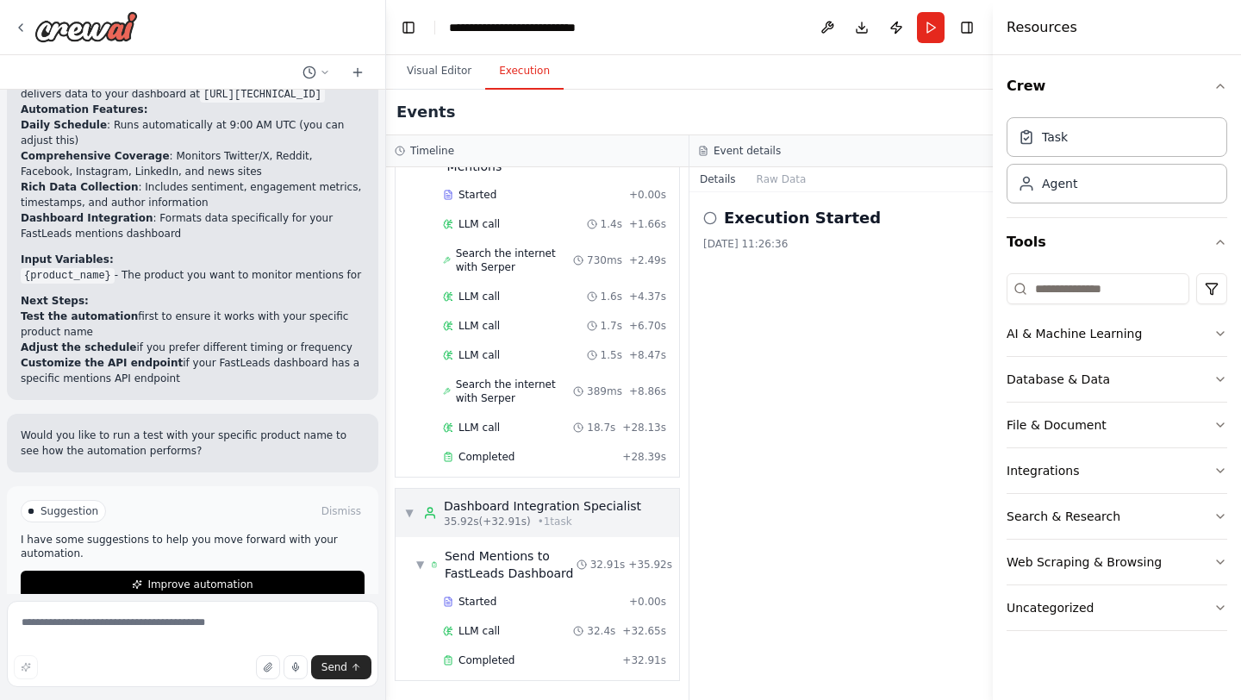
scroll to position [0, 0]
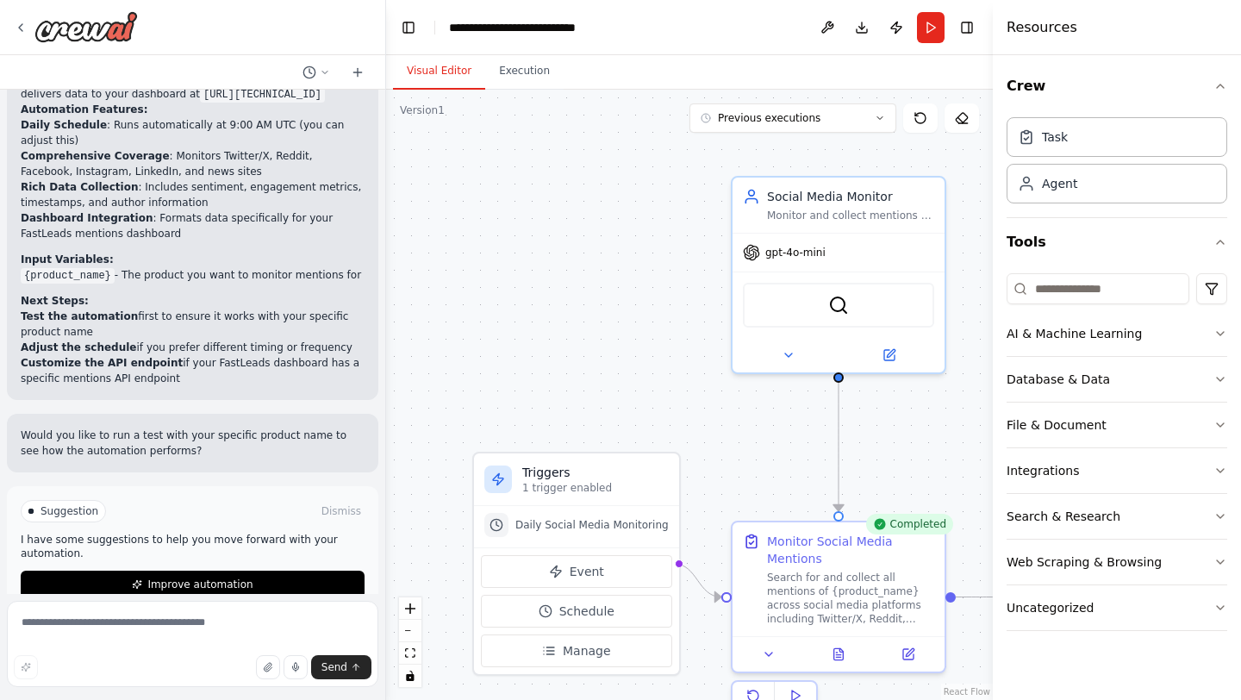
click at [448, 76] on button "Visual Editor" at bounding box center [439, 71] width 92 height 36
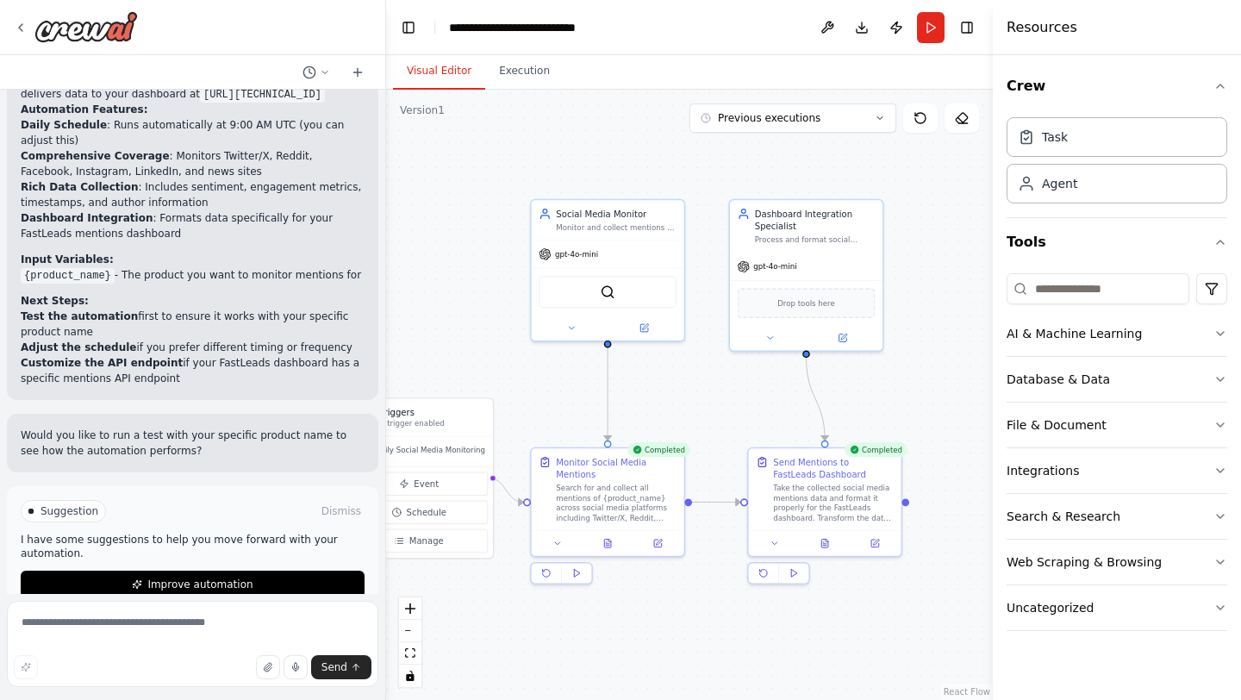
drag, startPoint x: 897, startPoint y: 421, endPoint x: 720, endPoint y: 410, distance: 177.9
click at [720, 410] on div ".deletable-edge-delete-btn { width: 20px; height: 20px; border: 0px solid #ffff…" at bounding box center [689, 395] width 607 height 610
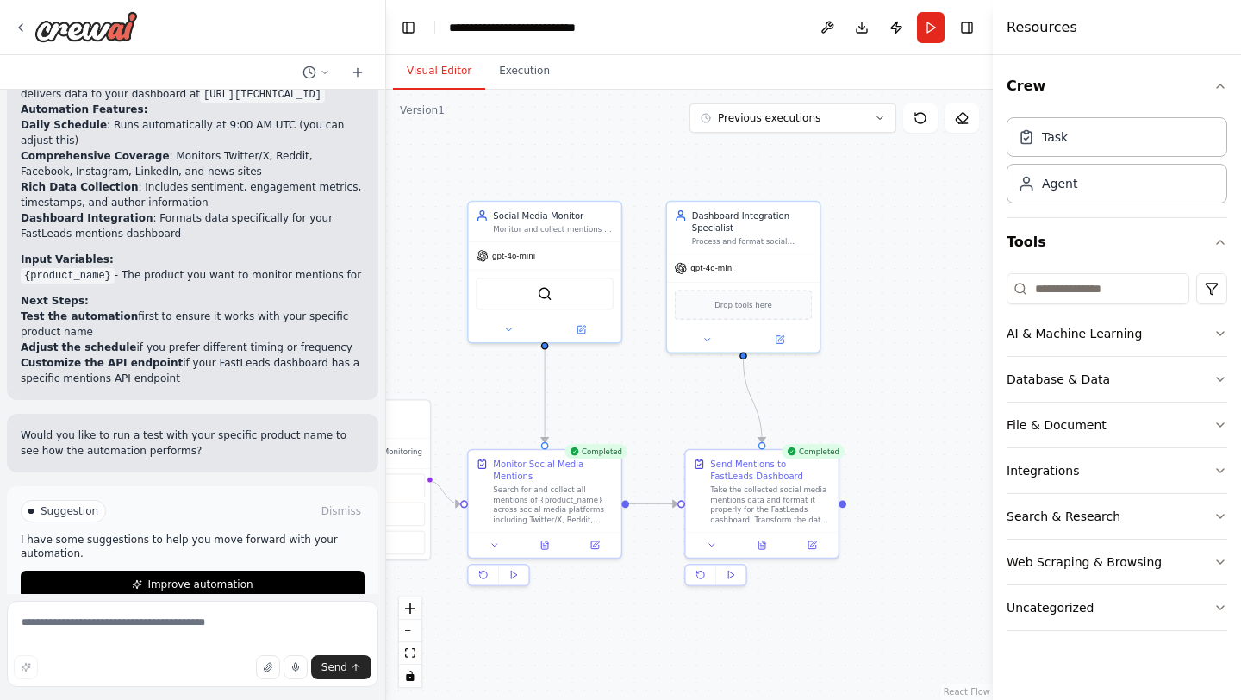
drag, startPoint x: 721, startPoint y: 391, endPoint x: 658, endPoint y: 393, distance: 62.9
click at [658, 392] on div ".deletable-edge-delete-btn { width: 20px; height: 20px; border: 0px solid #ffff…" at bounding box center [689, 395] width 607 height 610
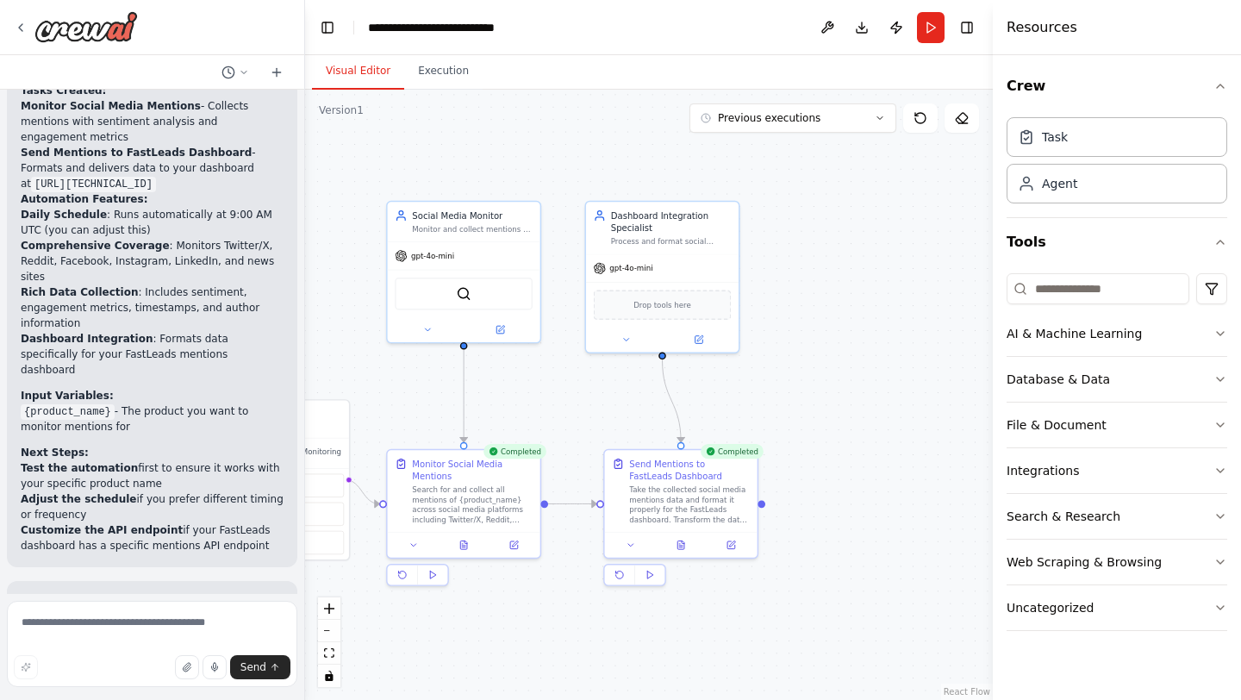
scroll to position [2598, 0]
drag, startPoint x: 382, startPoint y: 307, endPoint x: 303, endPoint y: 313, distance: 78.7
click at [303, 313] on div "I want to create an automation which collects all the mentions about a certain …" at bounding box center [620, 350] width 1241 height 700
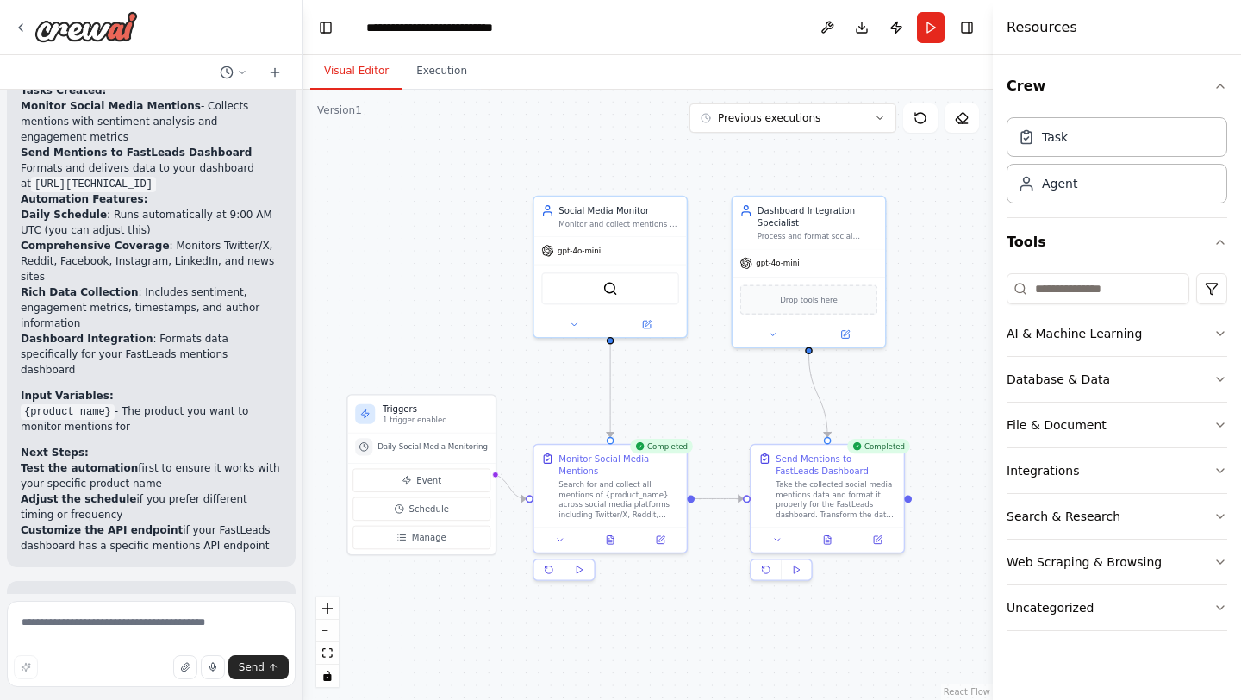
drag, startPoint x: 589, startPoint y: 392, endPoint x: 737, endPoint y: 387, distance: 148.3
click at [737, 387] on div ".deletable-edge-delete-btn { width: 20px; height: 20px; border: 0px solid #ffff…" at bounding box center [648, 395] width 690 height 610
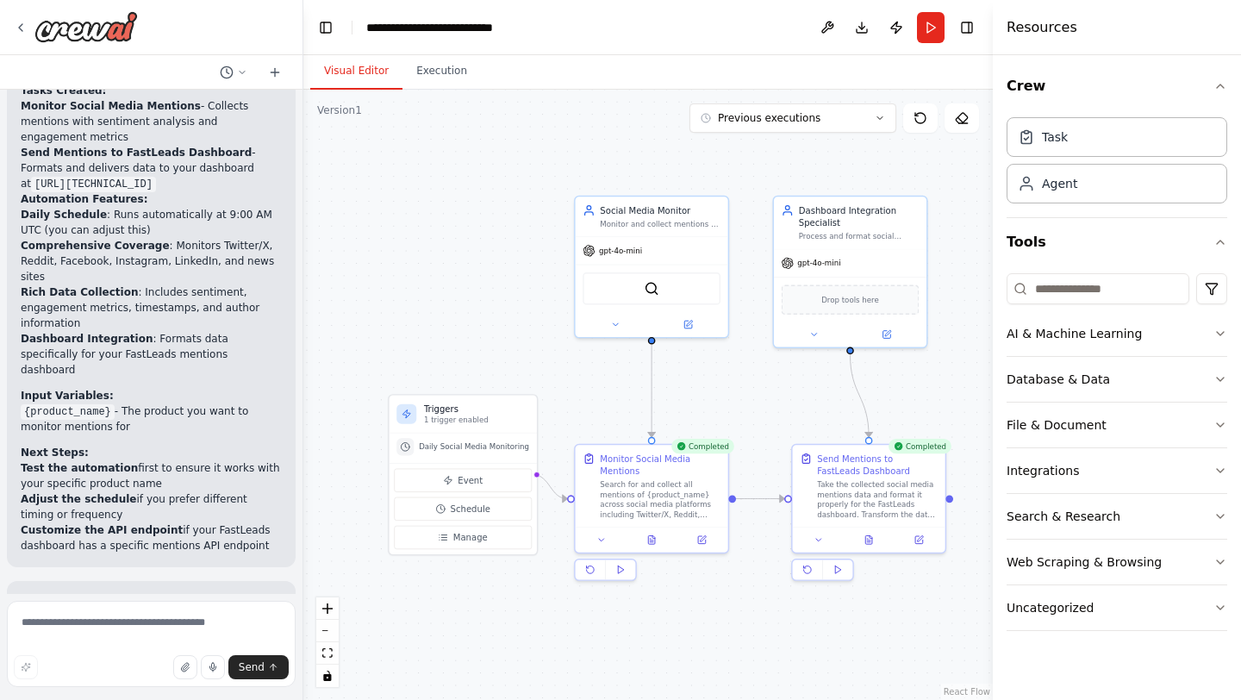
drag, startPoint x: 740, startPoint y: 386, endPoint x: 780, endPoint y: 386, distance: 40.5
click at [780, 386] on div ".deletable-edge-delete-btn { width: 20px; height: 20px; border: 0px solid #ffff…" at bounding box center [648, 395] width 690 height 610
